Goal: Task Accomplishment & Management: Use online tool/utility

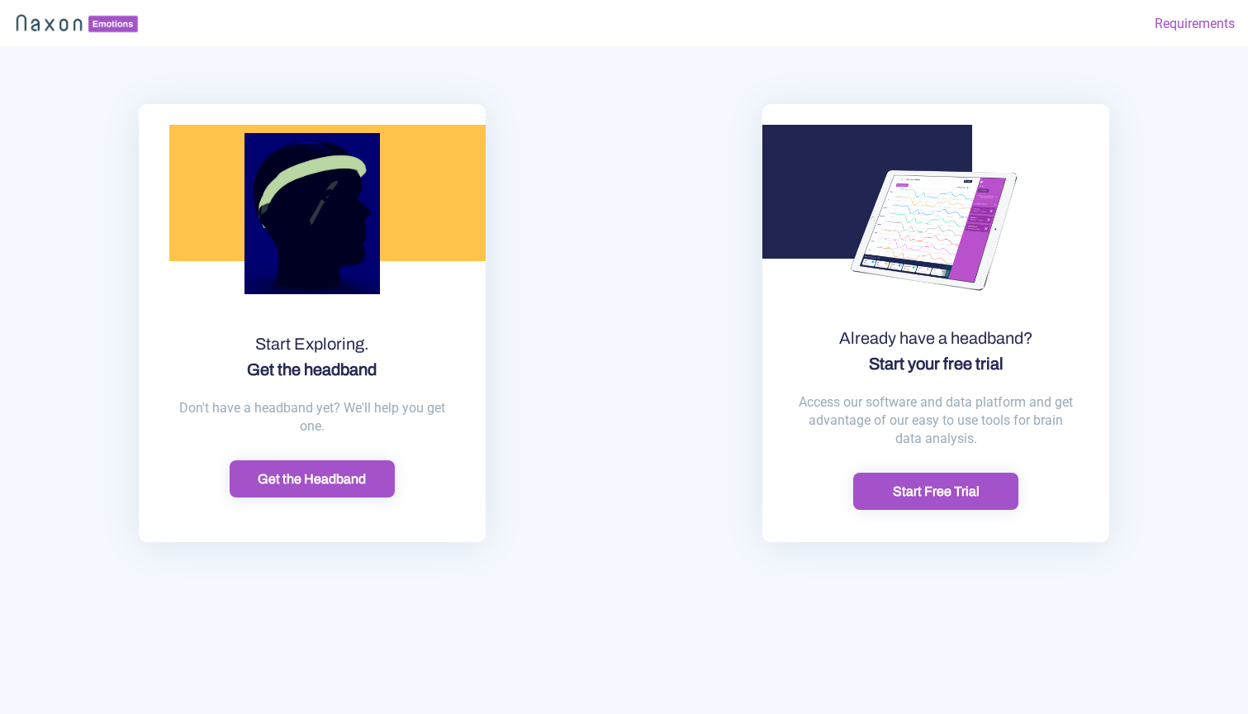
click at [334, 487] on div "Get the Headband" at bounding box center [312, 478] width 155 height 17
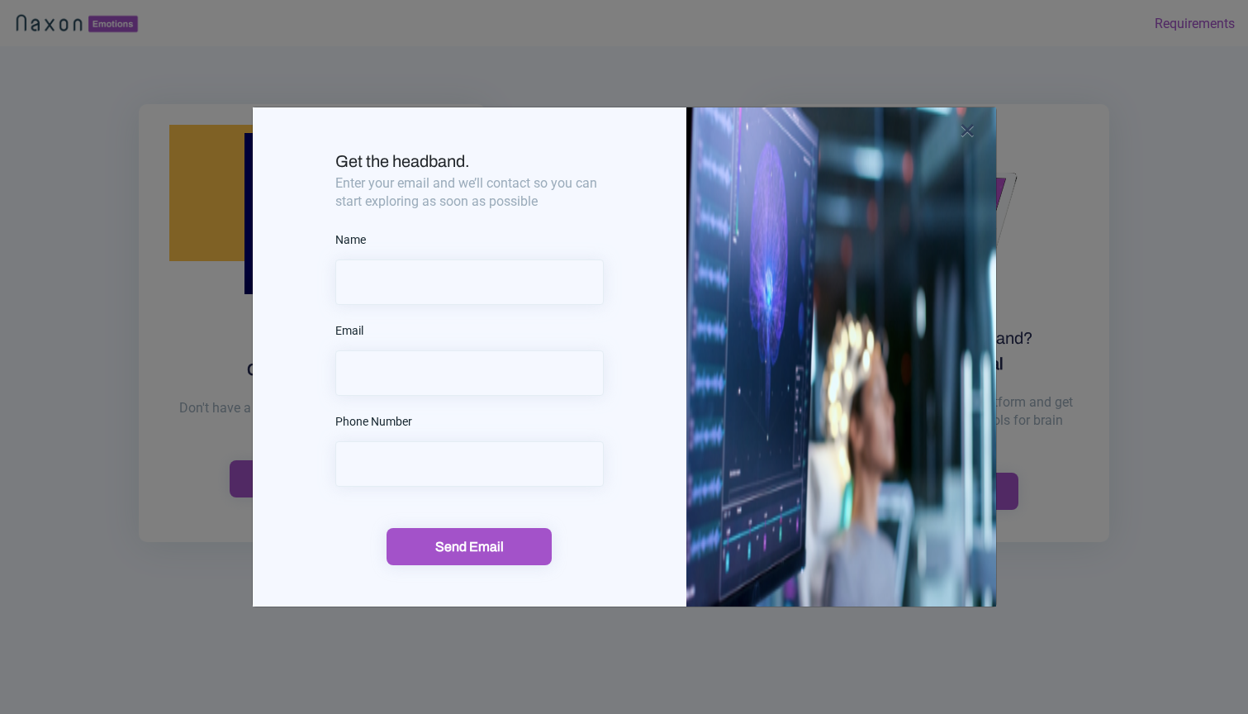
click at [975, 125] on img at bounding box center [841, 356] width 310 height 499
click at [969, 129] on span "×" at bounding box center [968, 130] width 16 height 34
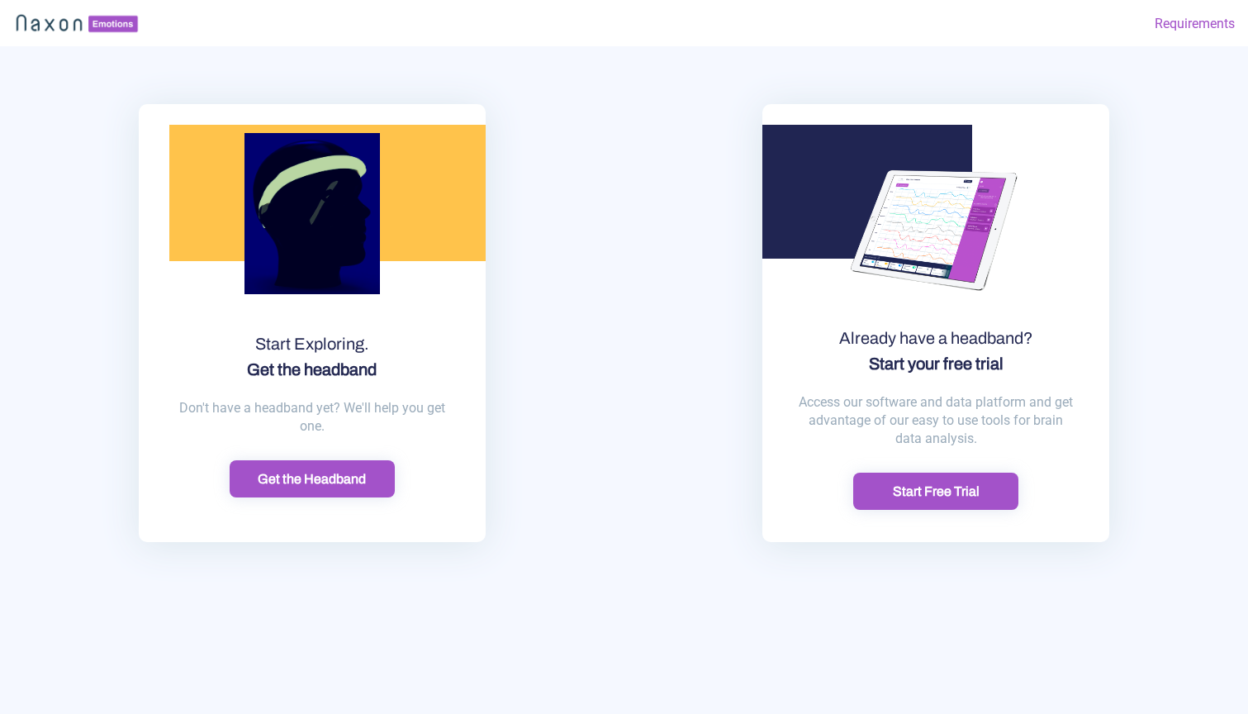
click at [932, 500] on div "Start Free Trial" at bounding box center [935, 490] width 155 height 17
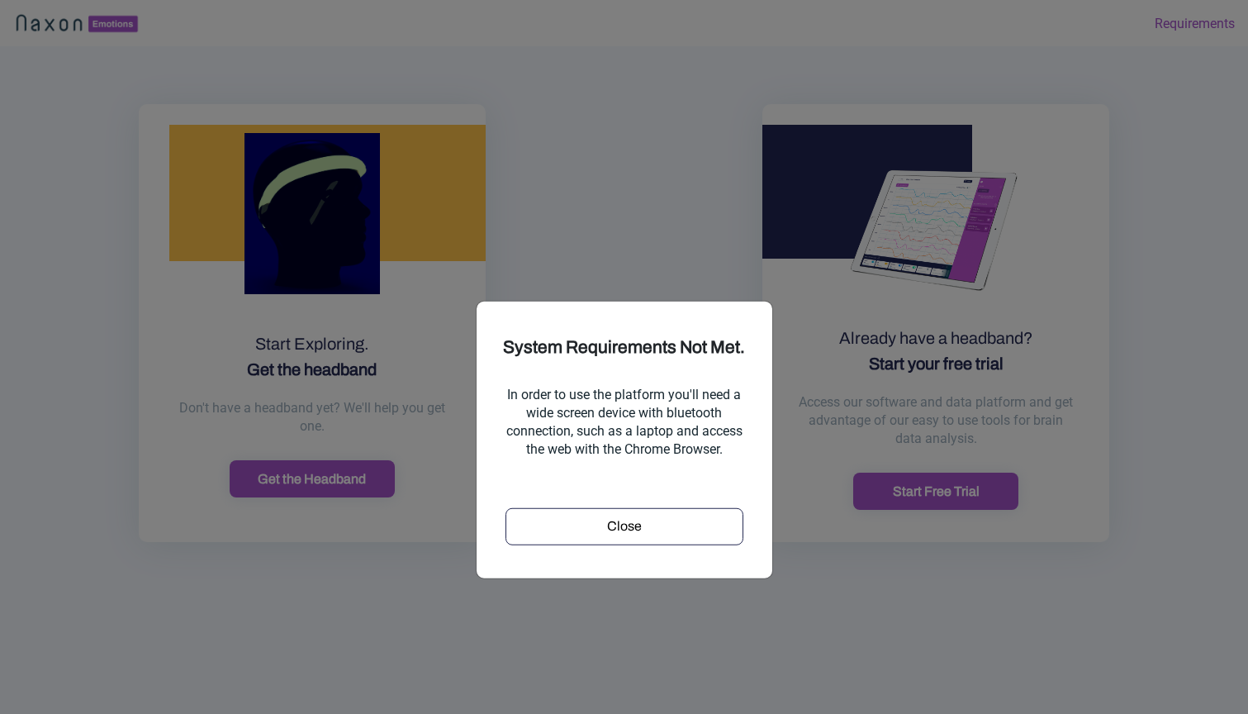
scroll to position [445, 0]
click at [662, 516] on div "Close" at bounding box center [624, 526] width 226 height 20
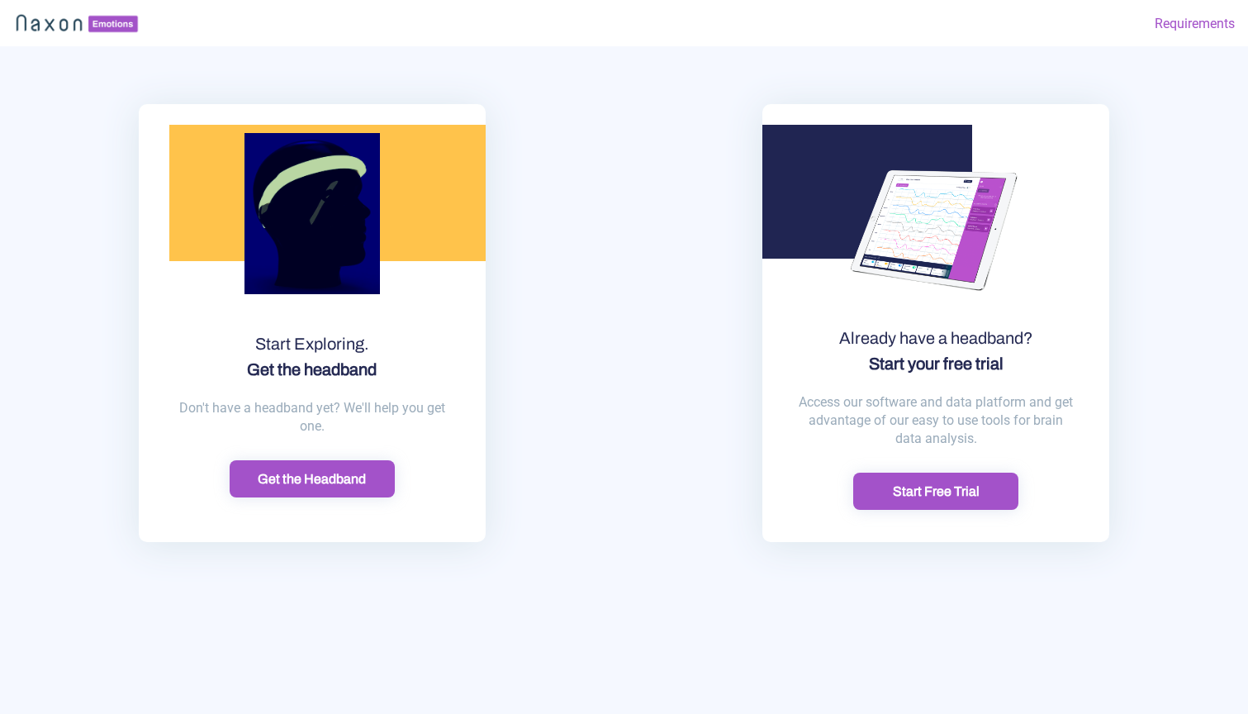
click at [945, 500] on div "Start Free Trial" at bounding box center [935, 490] width 155 height 17
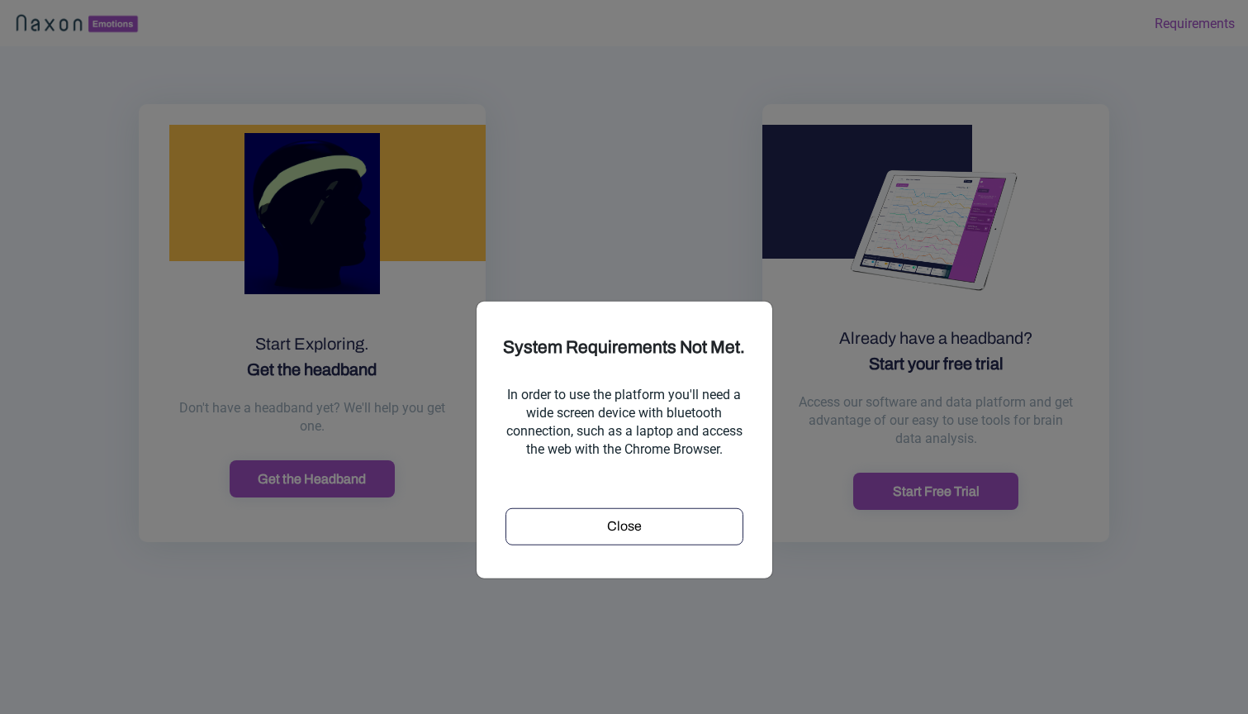
click at [688, 482] on div "Close" at bounding box center [624, 513] width 254 height 62
click at [680, 516] on div "Close" at bounding box center [624, 526] width 226 height 20
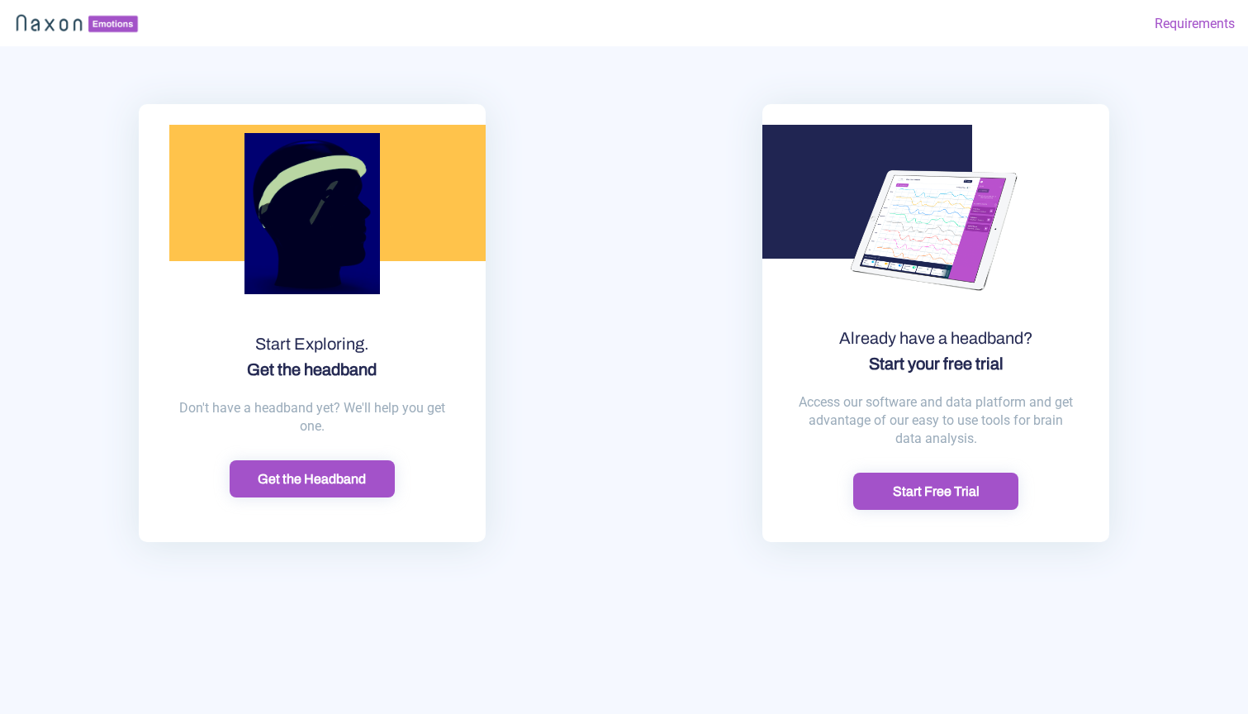
click at [60, 18] on img at bounding box center [77, 23] width 128 height 25
click at [911, 500] on div "Start Free Trial" at bounding box center [935, 490] width 155 height 17
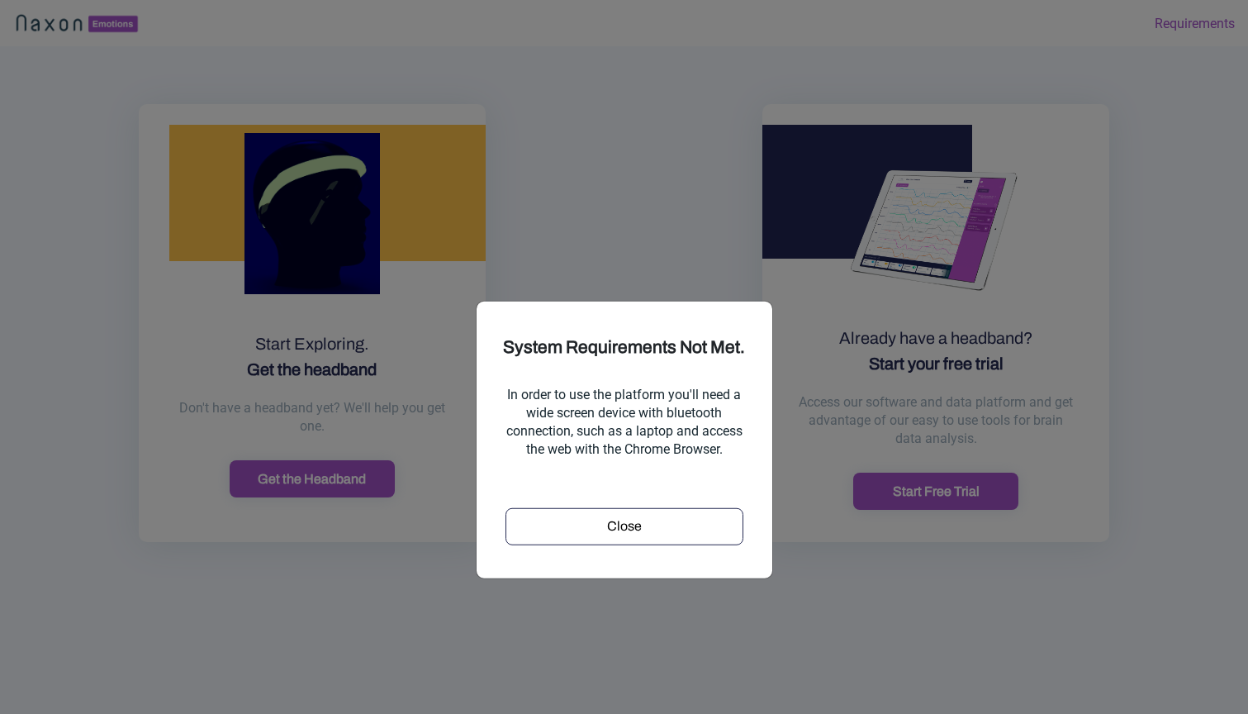
scroll to position [445, 0]
click at [900, 295] on ngb-modal-window "System Requirements Not Met. In order to use the platform you'll need a wide sc…" at bounding box center [624, 357] width 1248 height 714
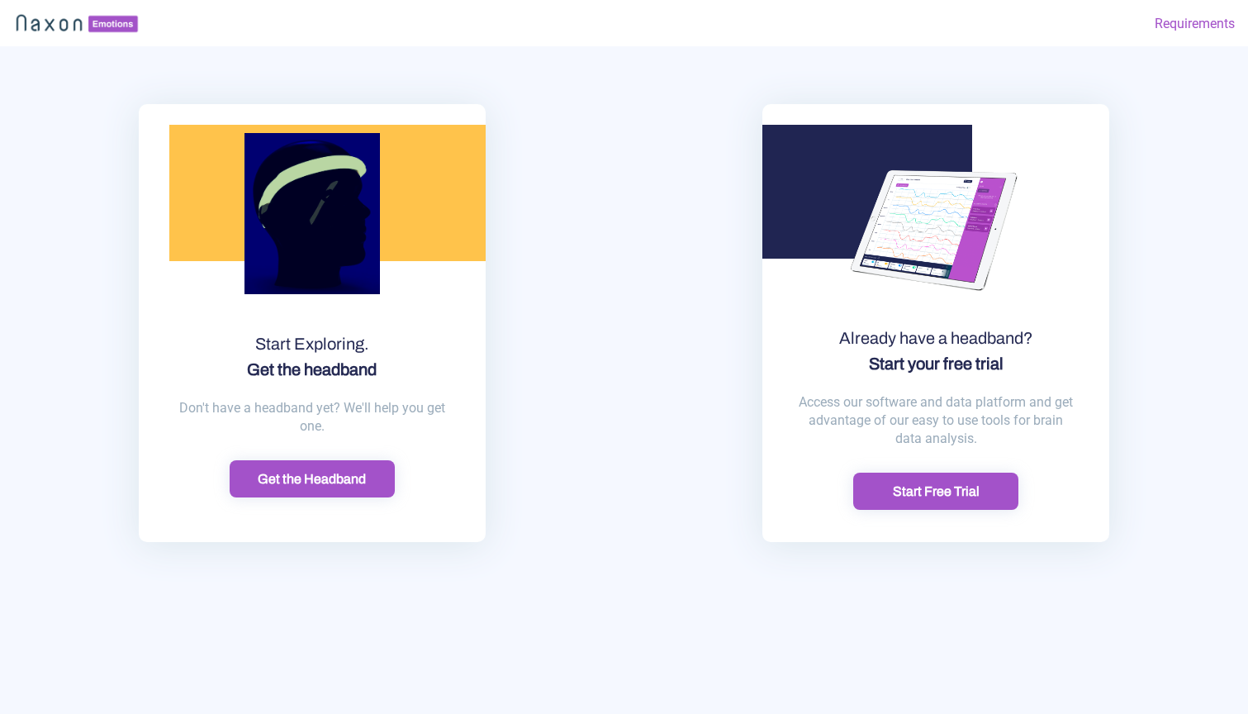
click at [74, 17] on img at bounding box center [77, 23] width 128 height 25
click at [1216, 26] on link "Requirements" at bounding box center [1195, 24] width 80 height 26
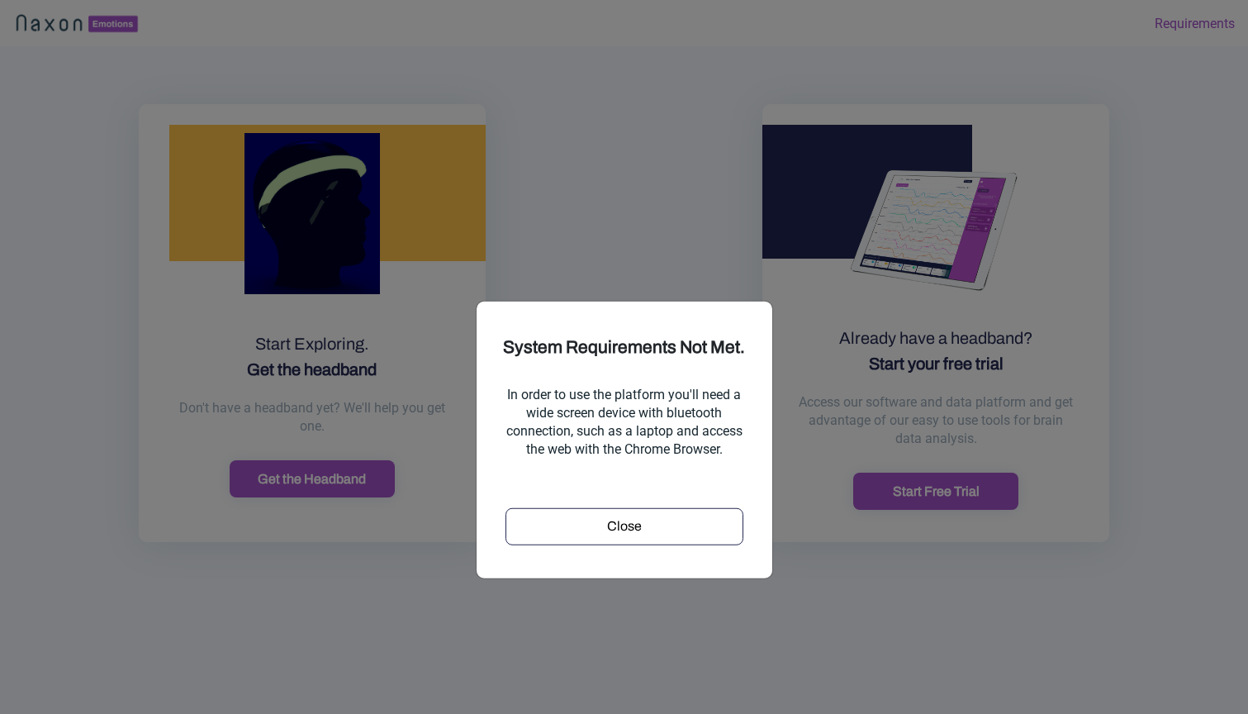
scroll to position [445, 0]
click at [671, 516] on div "Close" at bounding box center [624, 526] width 226 height 20
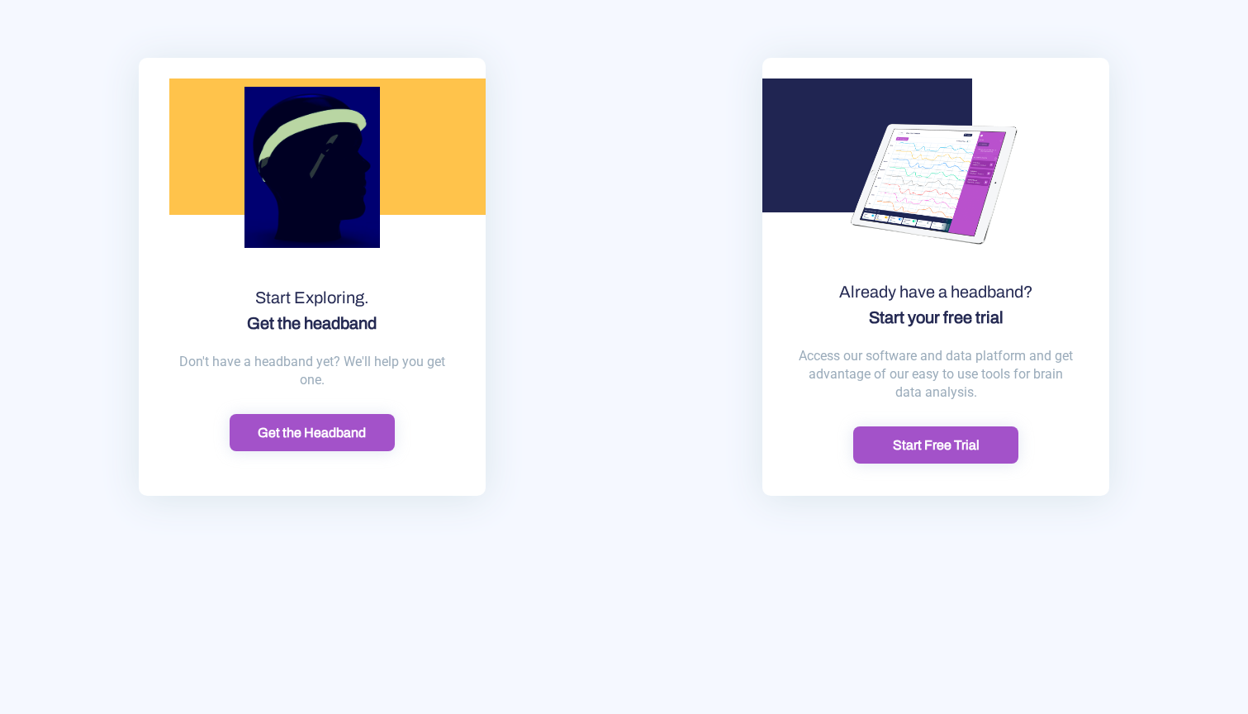
scroll to position [46, 0]
click at [921, 453] on div "Start Free Trial" at bounding box center [935, 444] width 155 height 17
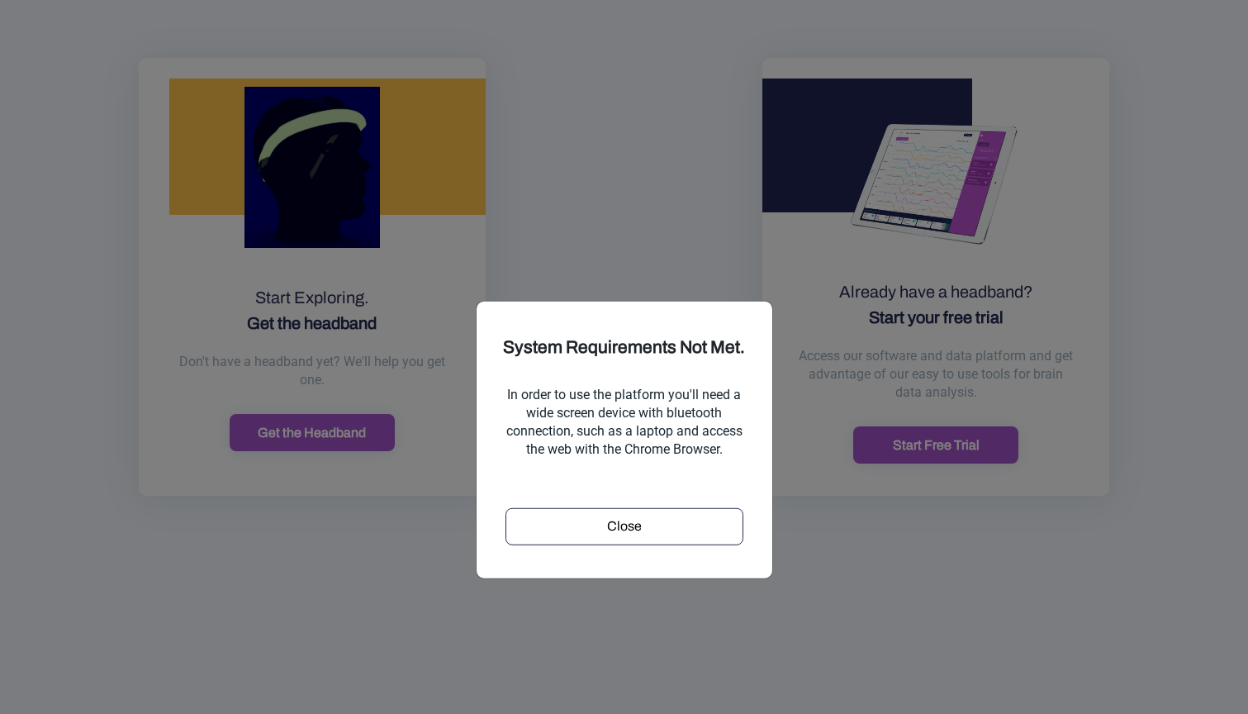
scroll to position [445, 0]
click at [685, 507] on button "Close" at bounding box center [624, 525] width 238 height 37
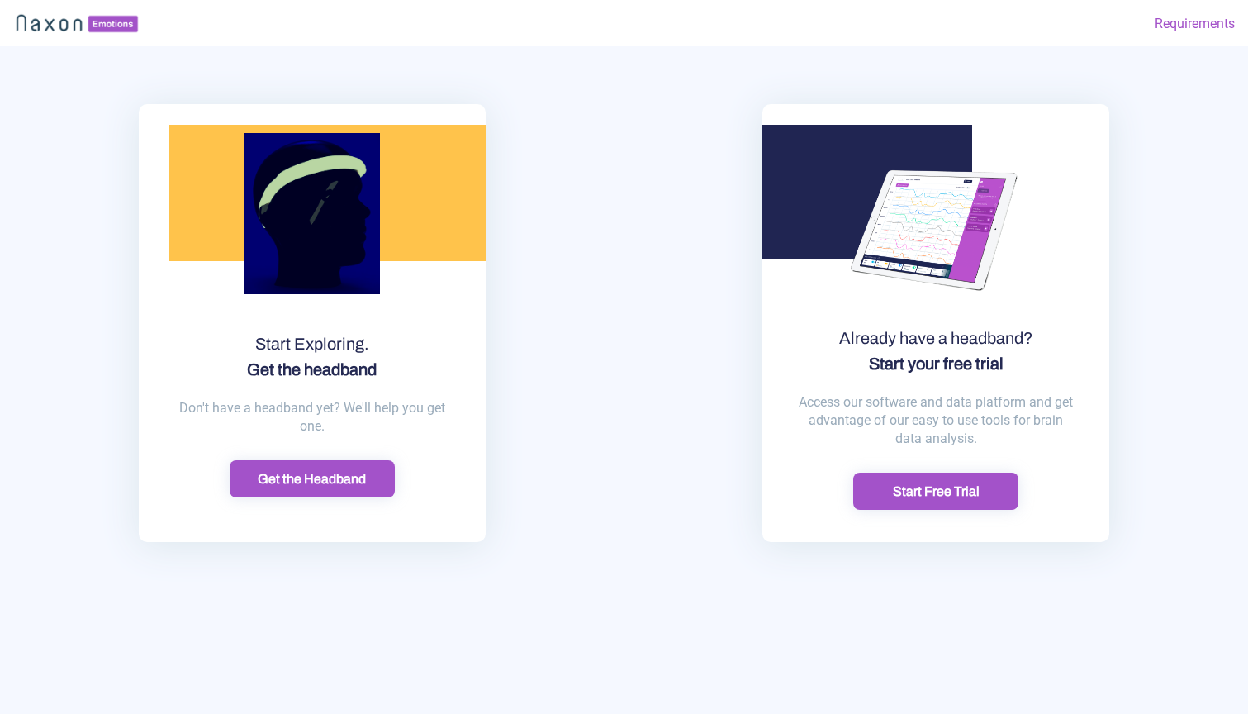
scroll to position [0, 0]
